Goal: Navigation & Orientation: Find specific page/section

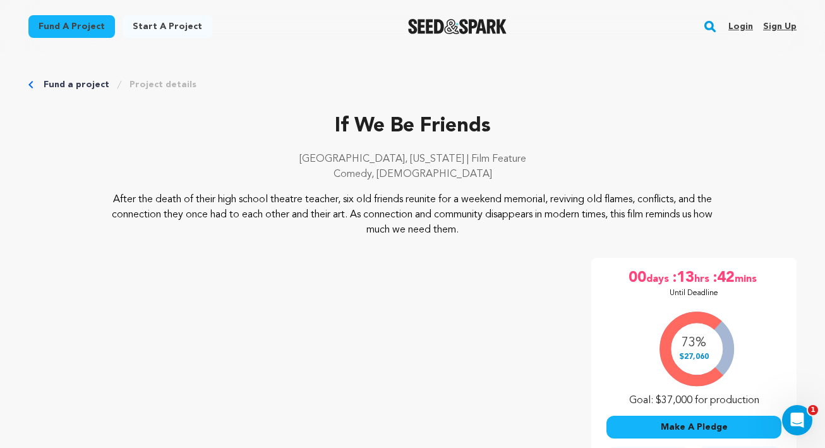
click at [743, 27] on link "Login" at bounding box center [740, 26] width 25 height 20
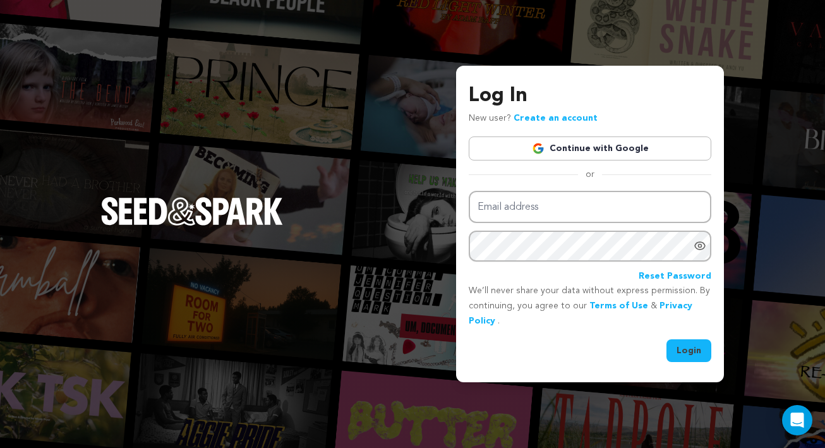
click at [614, 152] on link "Continue with Google" at bounding box center [590, 148] width 243 height 24
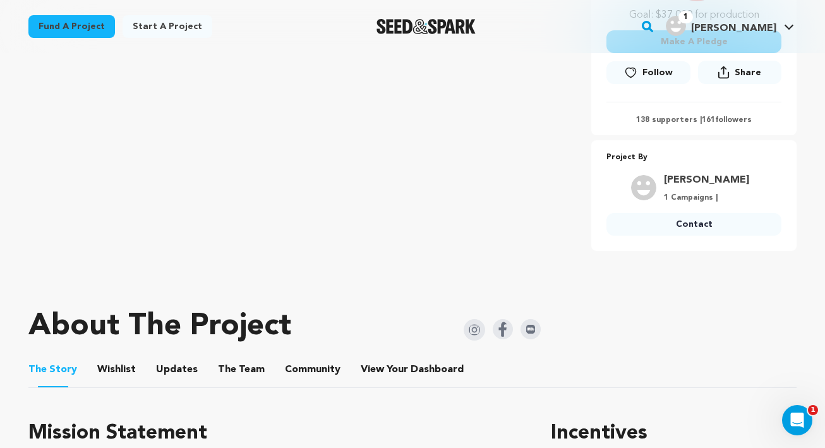
scroll to position [448, 0]
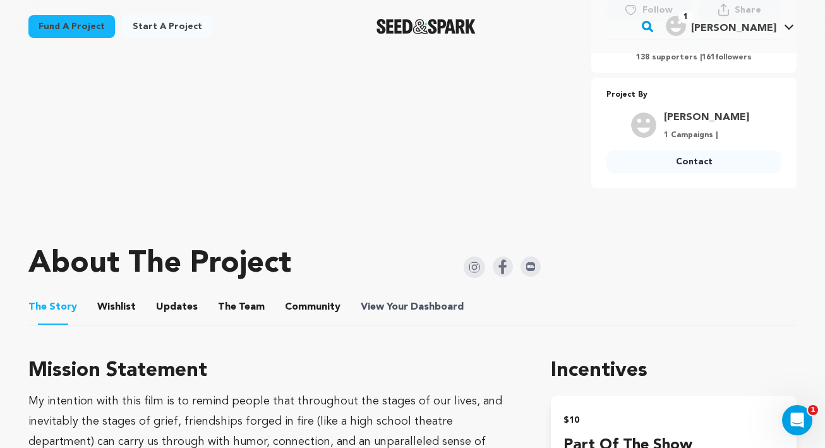
click at [386, 303] on span "View Your Dashboard" at bounding box center [414, 306] width 106 height 15
